Goal: Task Accomplishment & Management: Use online tool/utility

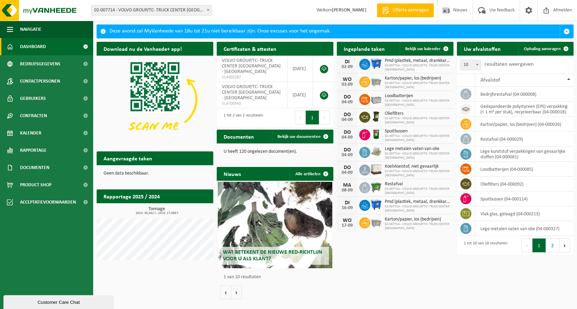
click at [406, 8] on span "Offerte aanvragen" at bounding box center [410, 10] width 39 height 7
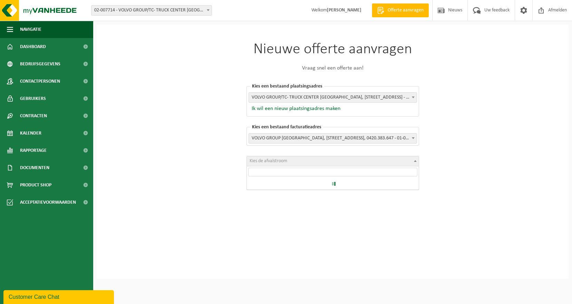
click at [368, 160] on span "Kies de afvalstroom" at bounding box center [333, 161] width 172 height 10
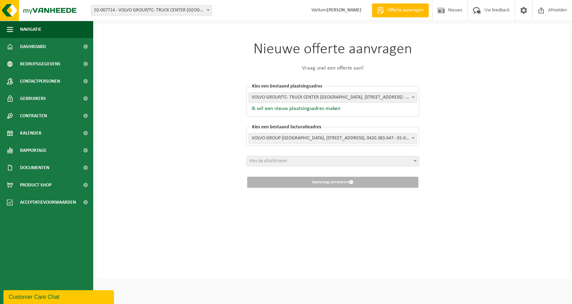
drag, startPoint x: 563, startPoint y: 119, endPoint x: 353, endPoint y: 209, distance: 227.7
click at [353, 209] on div "Nieuwe offerte aanvragen Vraag snel een offerte aan! [GEOGRAPHIC_DATA] een best…" at bounding box center [333, 152] width 472 height 254
